Goal: Task Accomplishment & Management: Complete application form

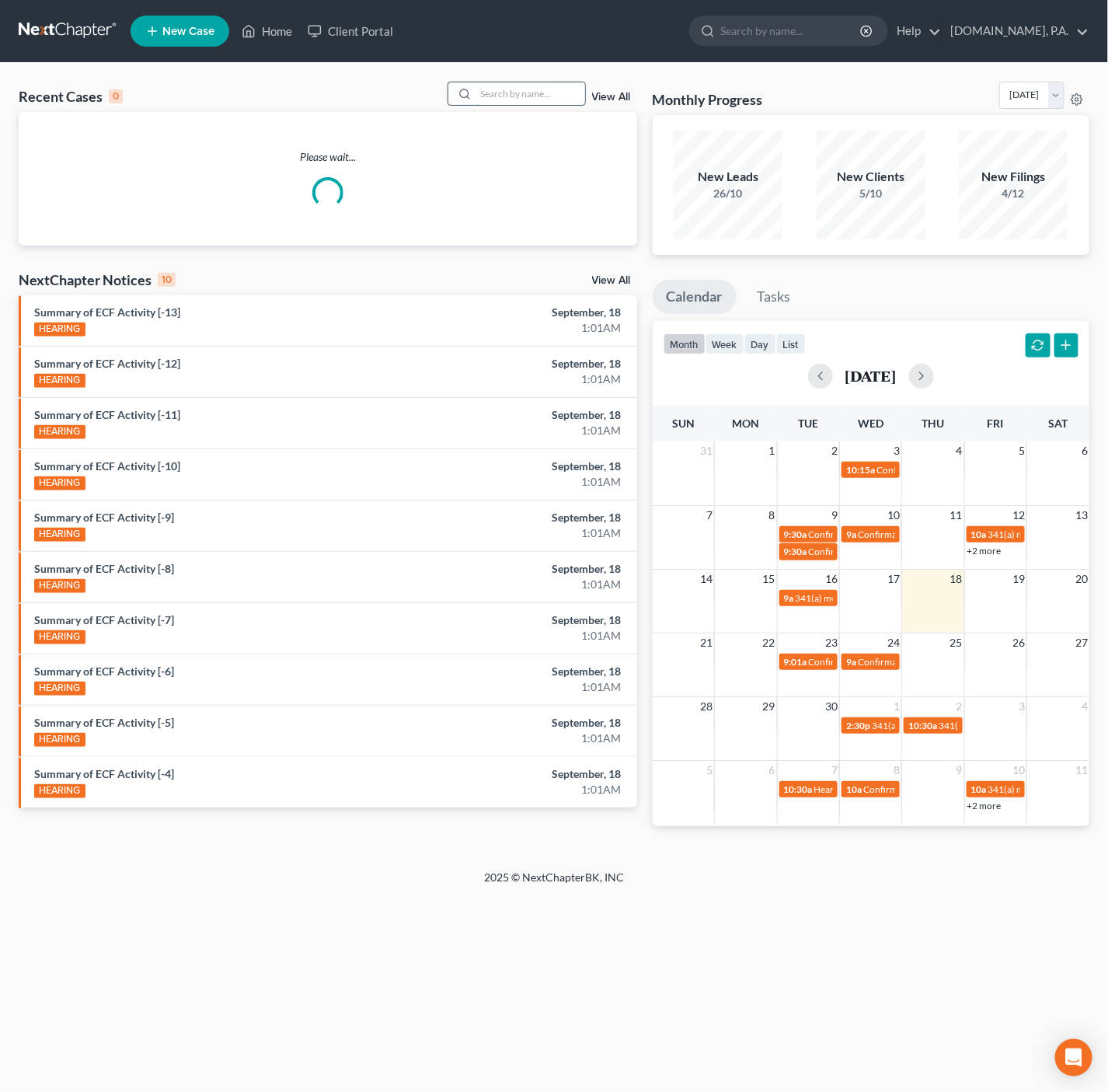
click at [518, 87] on input "search" at bounding box center [530, 94] width 109 height 23
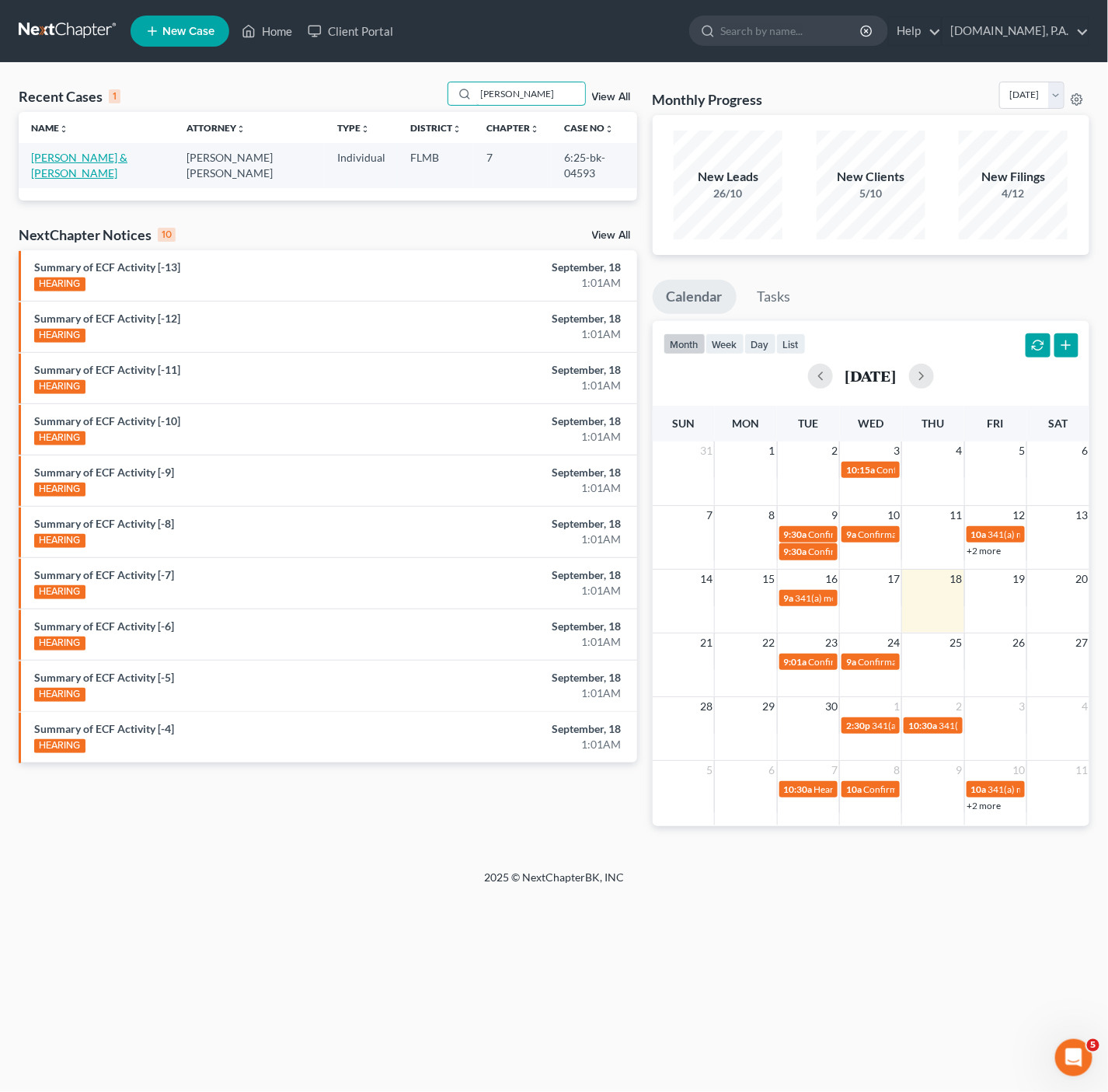
type input "[PERSON_NAME]"
click at [96, 164] on link "[PERSON_NAME] & [PERSON_NAME]" at bounding box center [79, 165] width 96 height 29
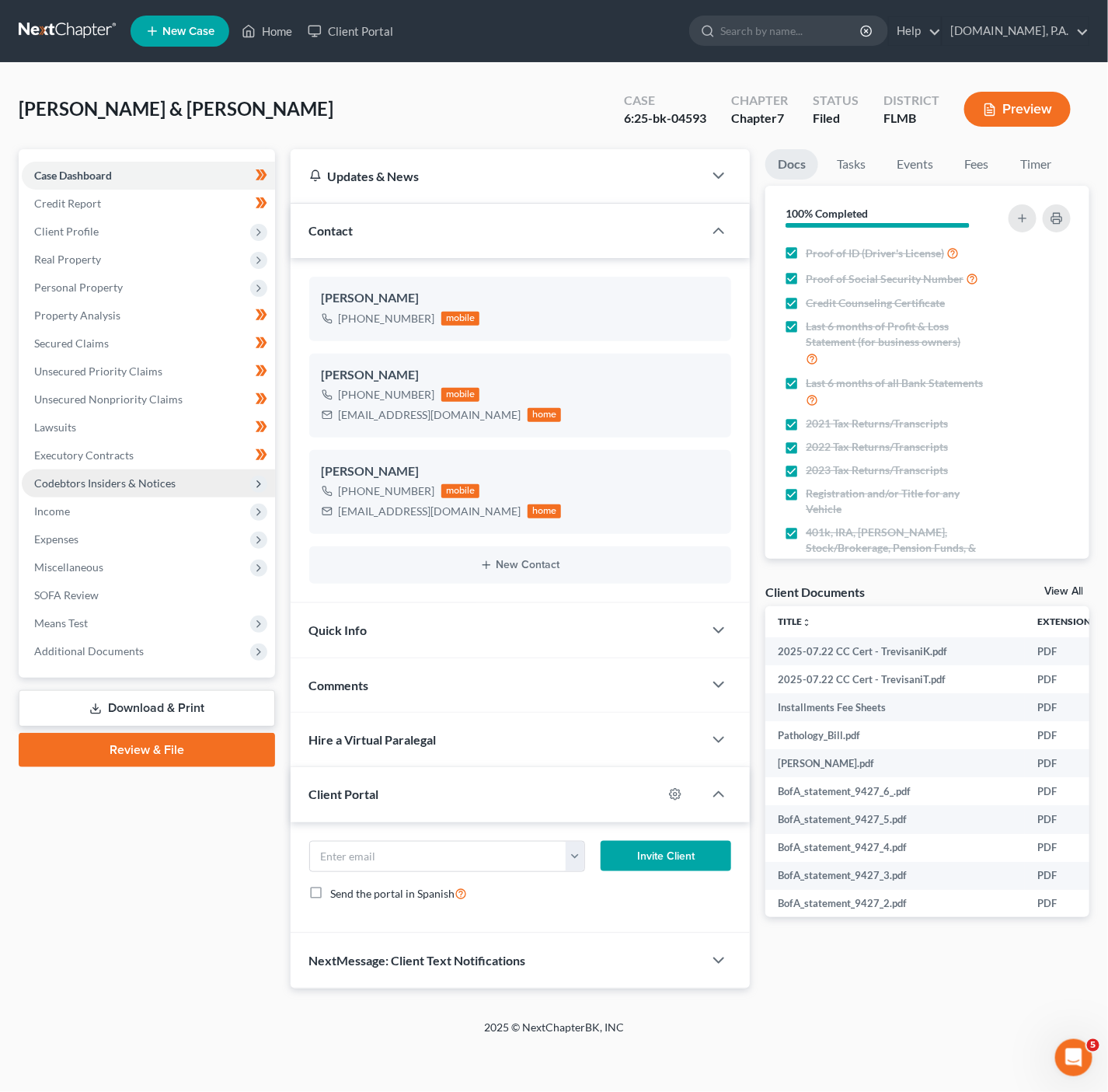
click at [201, 490] on span "Codebtors Insiders & Notices" at bounding box center [148, 483] width 253 height 28
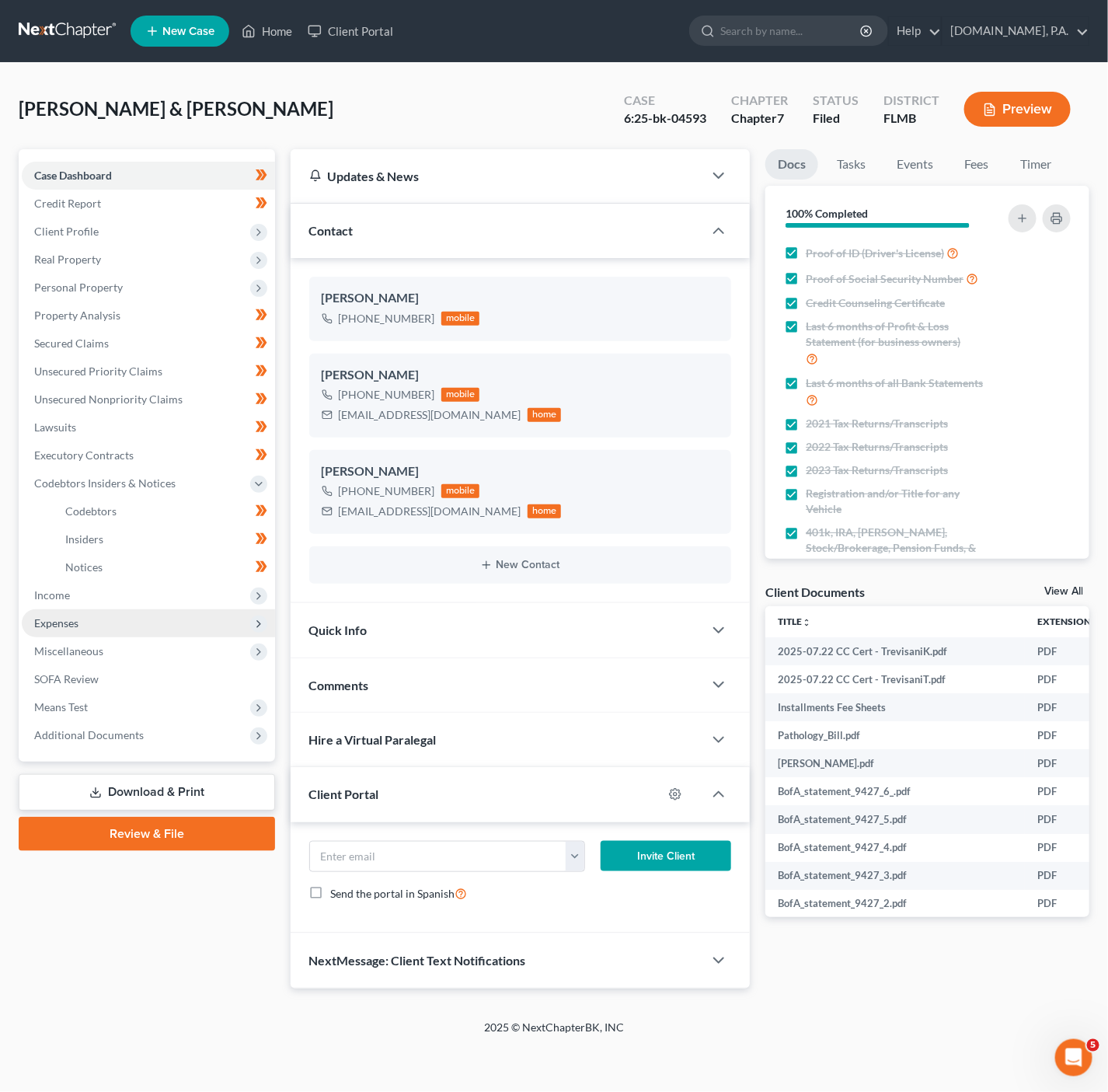
click at [156, 619] on span "Expenses" at bounding box center [148, 623] width 253 height 28
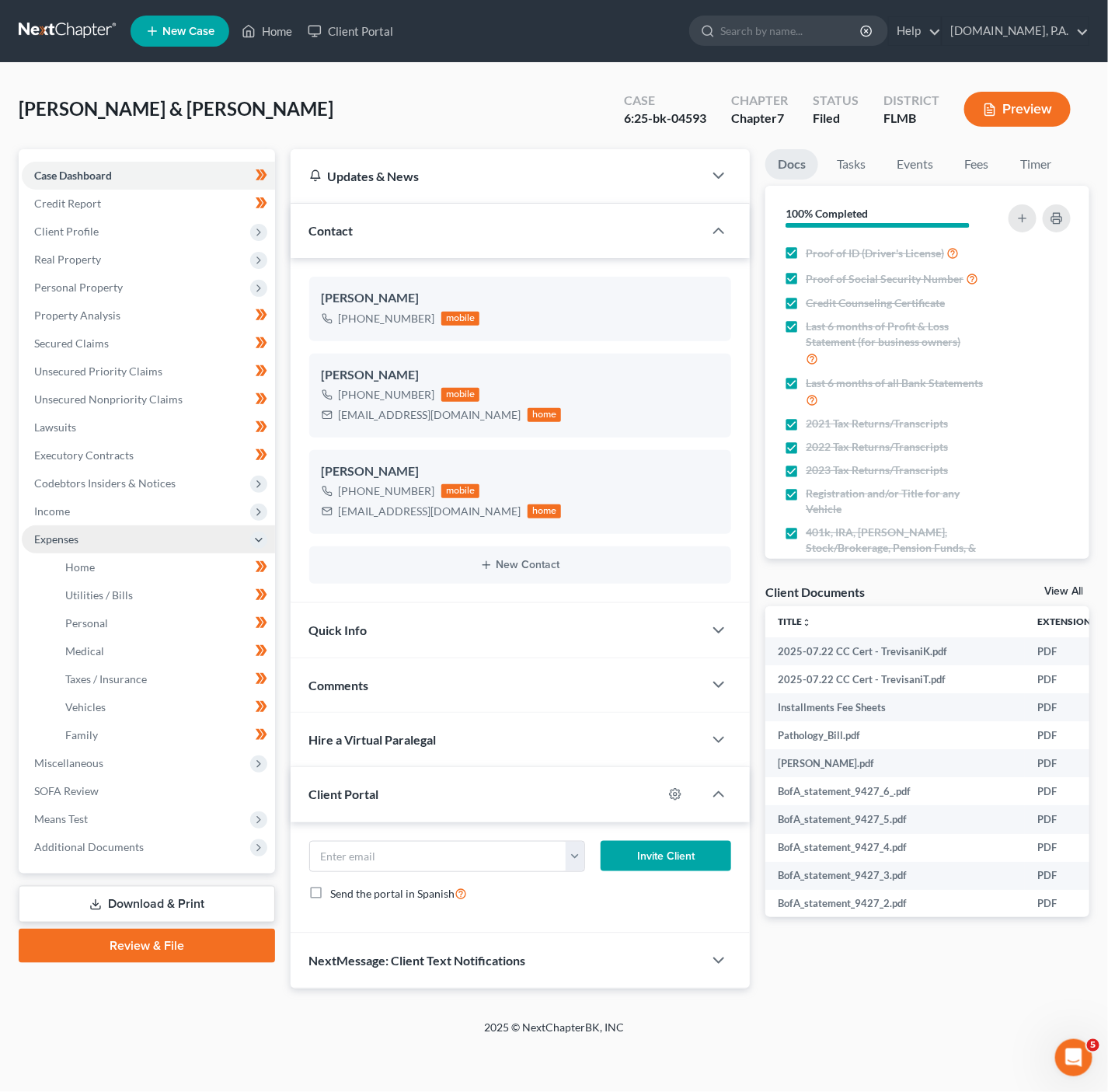
click at [115, 532] on span "Expenses" at bounding box center [148, 539] width 253 height 28
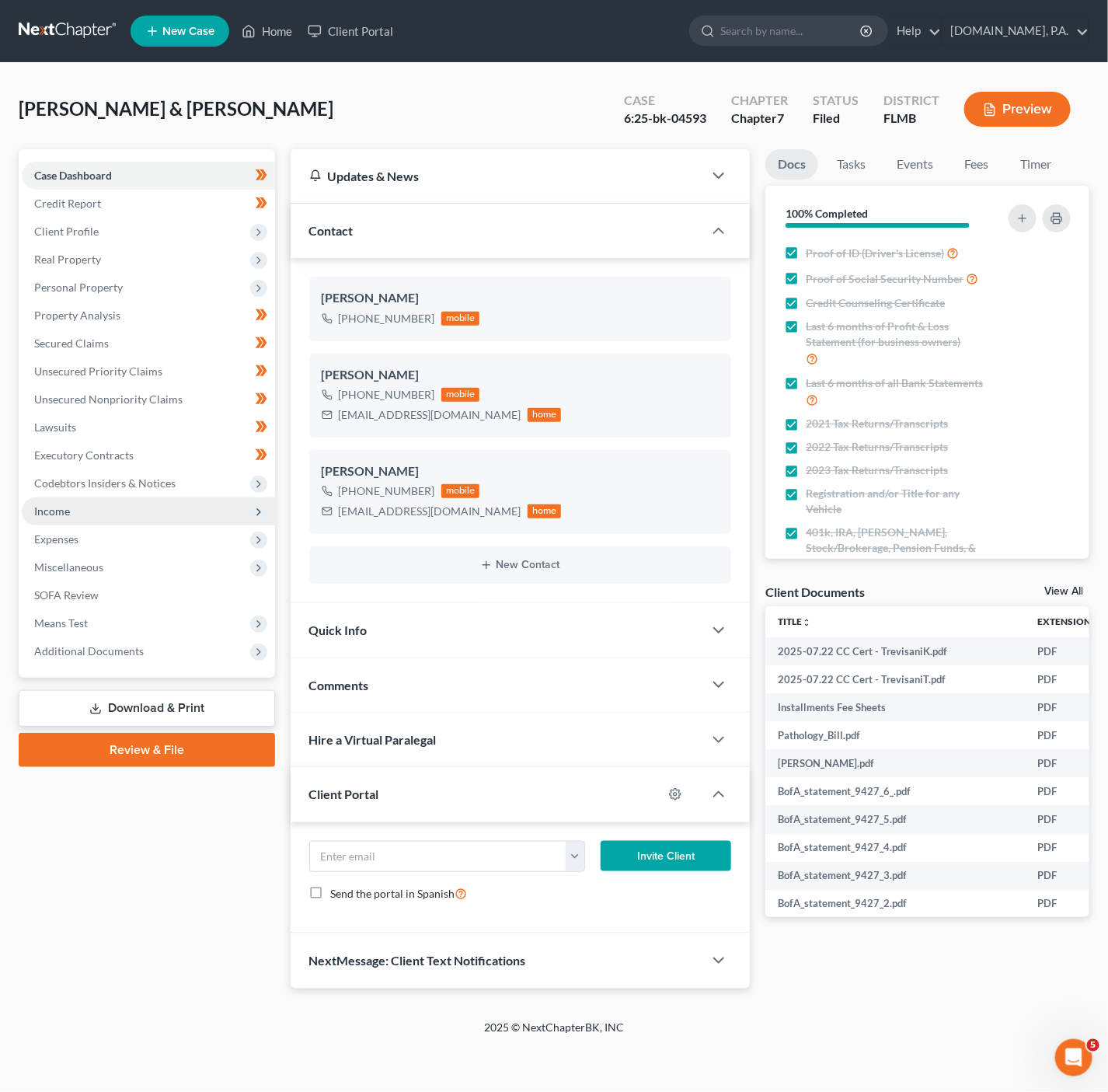
click at [96, 518] on span "Income" at bounding box center [148, 510] width 253 height 28
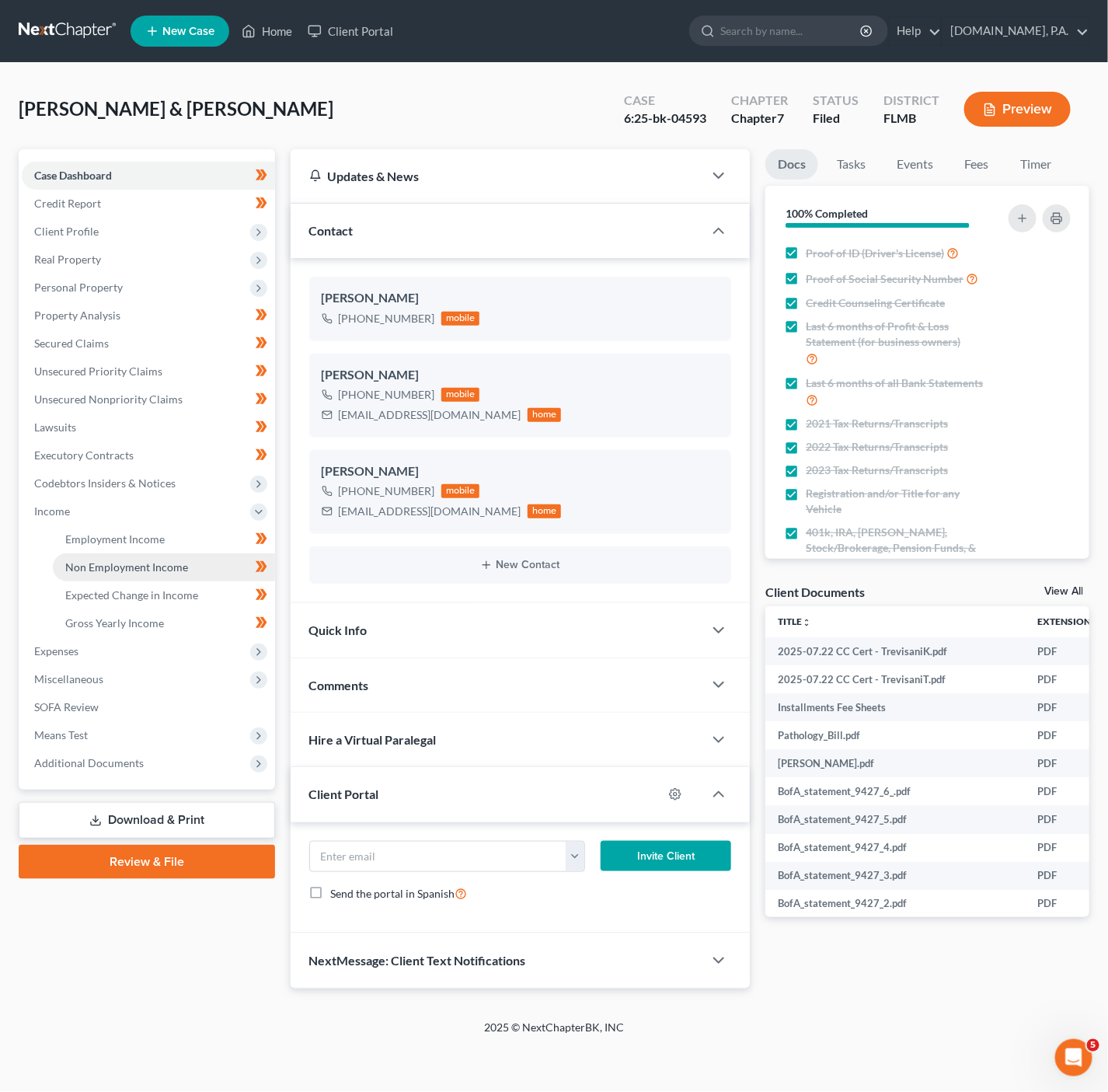
click at [104, 572] on span "Non Employment Income" at bounding box center [127, 567] width 123 height 13
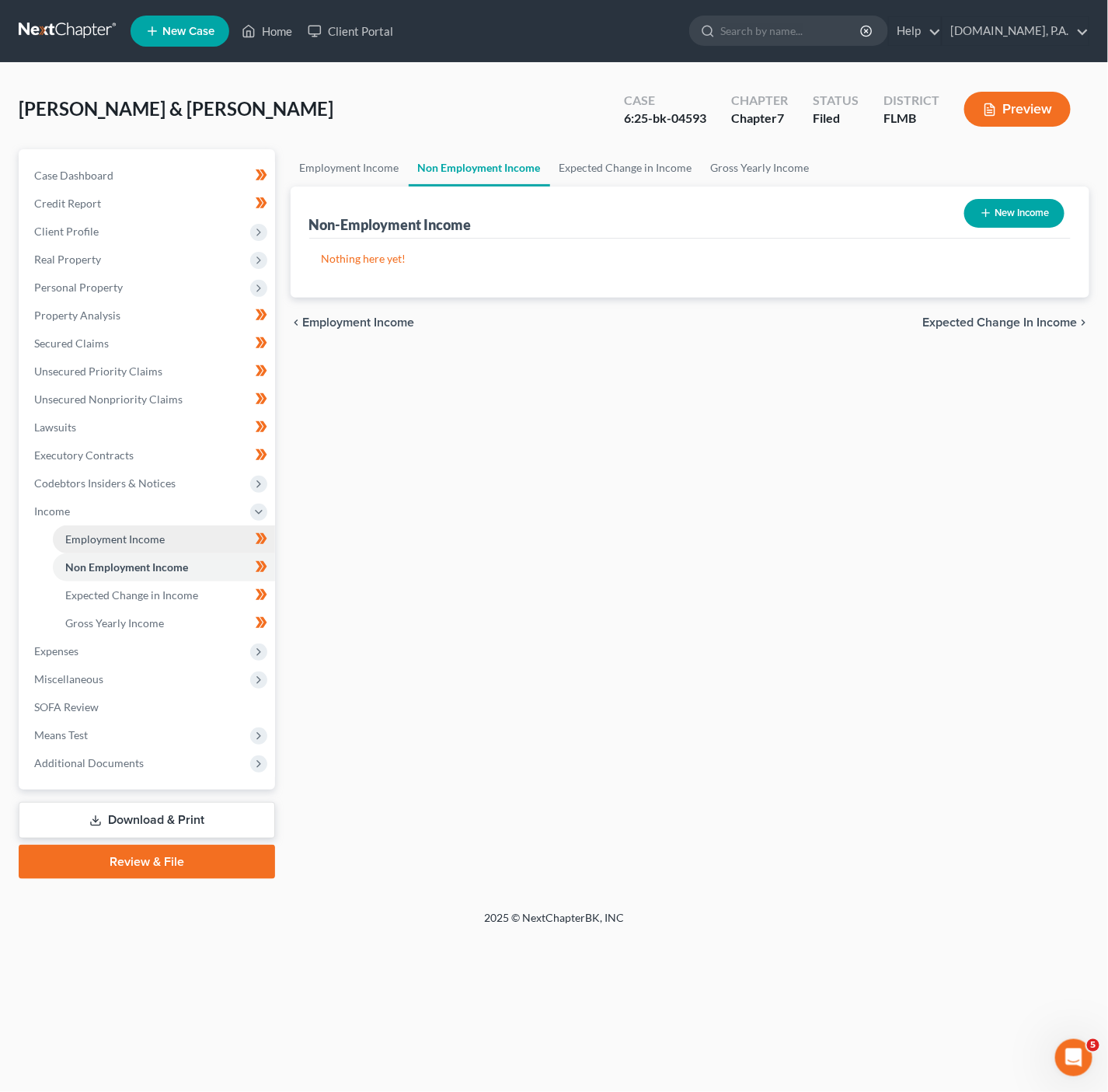
click at [122, 539] on span "Employment Income" at bounding box center [115, 539] width 99 height 13
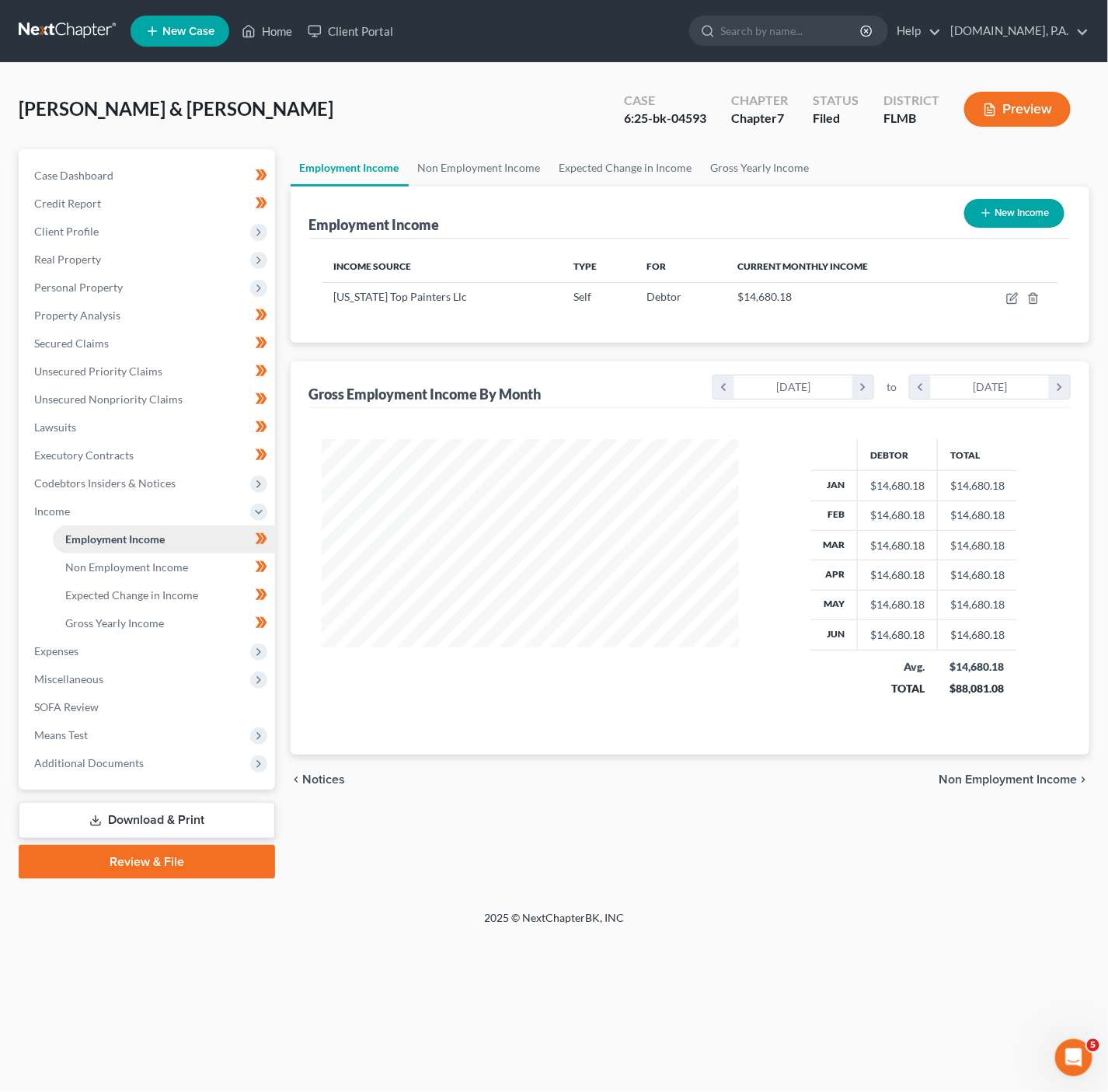
scroll to position [281, 447]
click at [1009, 298] on icon "button" at bounding box center [1012, 298] width 12 height 12
select select "1"
select select "9"
select select "0"
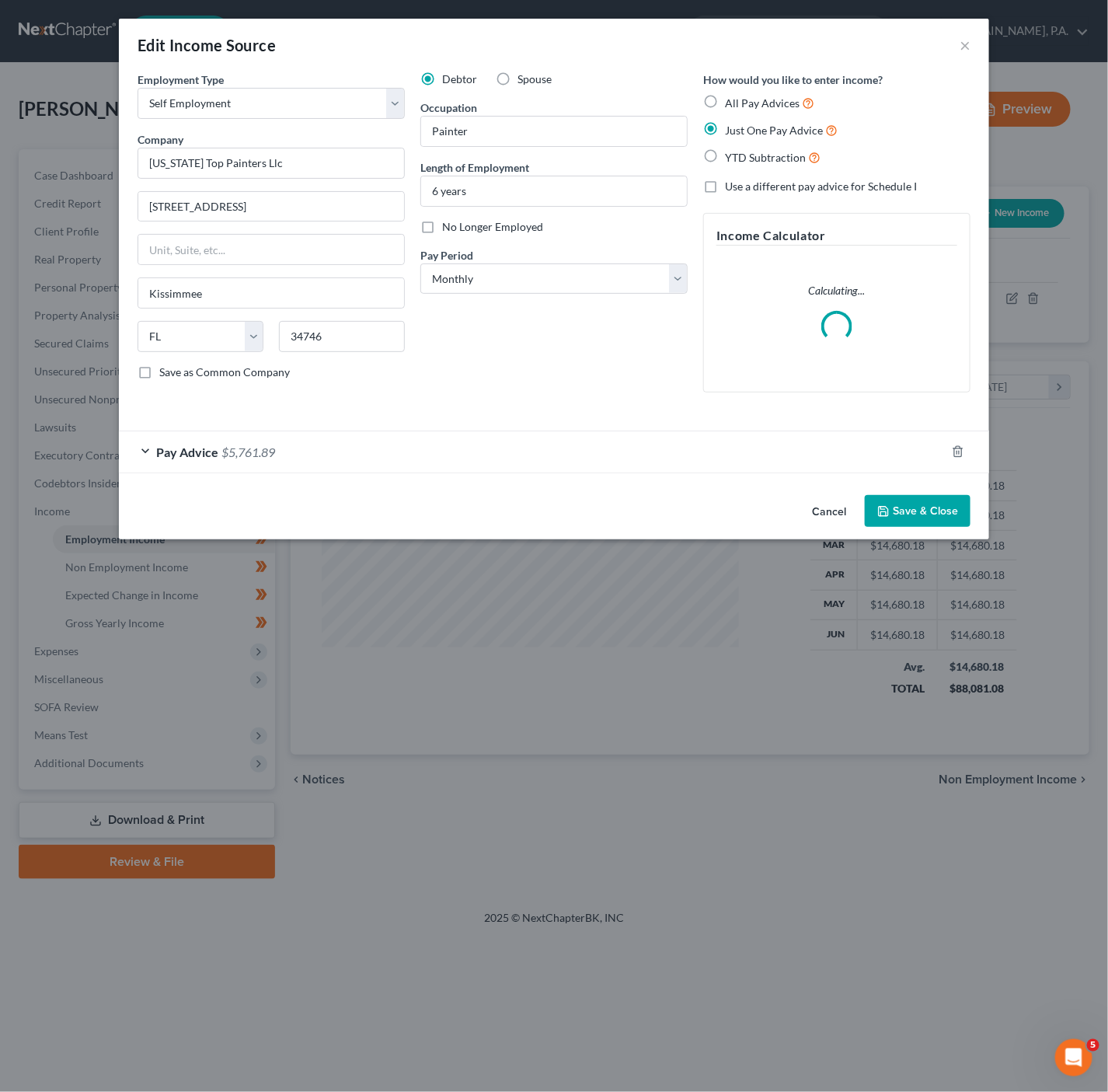
click at [418, 452] on div "Pay Advice $5,761.89" at bounding box center [532, 451] width 827 height 41
